Goal: Information Seeking & Learning: Learn about a topic

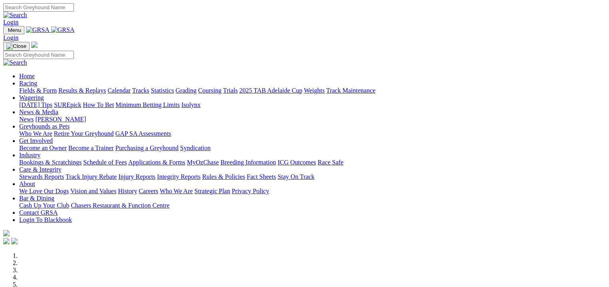
click at [28, 87] on link "Fields & Form" at bounding box center [38, 90] width 38 height 7
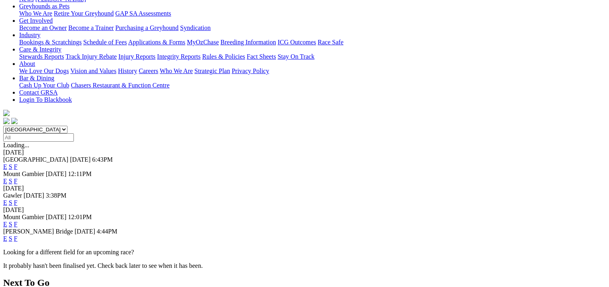
scroll to position [129, 0]
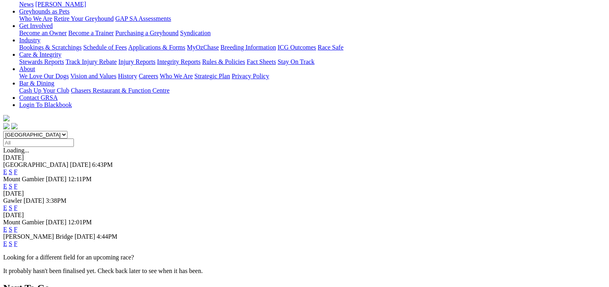
click at [18, 226] on link "F" at bounding box center [16, 229] width 4 height 7
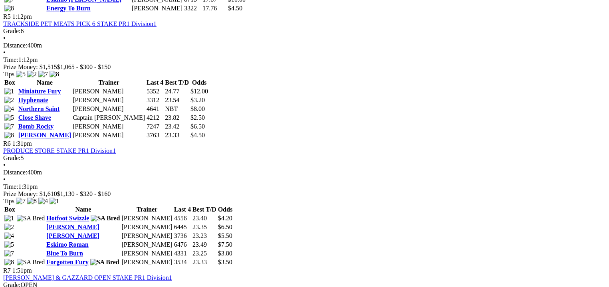
scroll to position [899, 0]
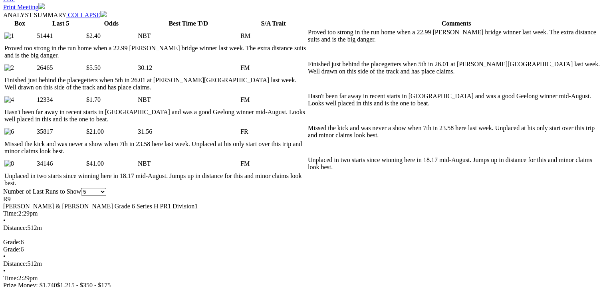
scroll to position [420, 0]
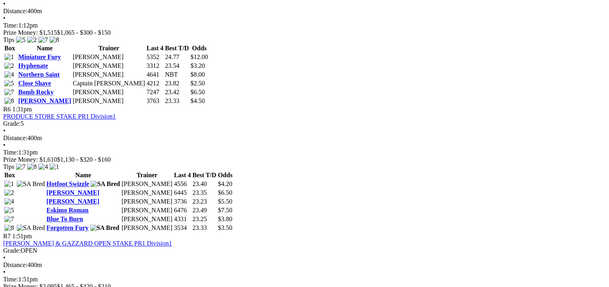
scroll to position [1059, 0]
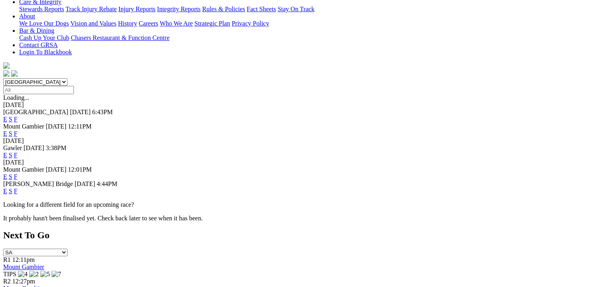
scroll to position [190, 0]
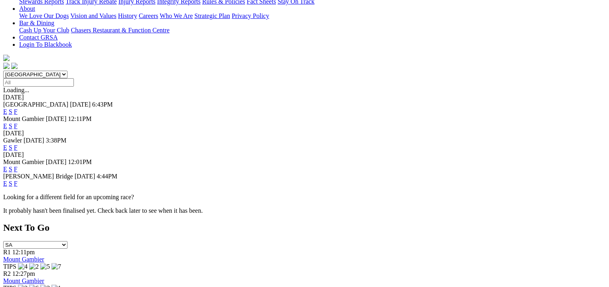
click at [18, 180] on link "F" at bounding box center [16, 183] width 4 height 7
